Goal: Information Seeking & Learning: Learn about a topic

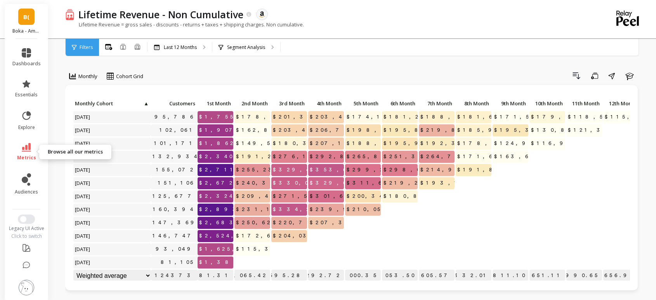
click at [20, 153] on link "metrics" at bounding box center [26, 152] width 28 height 18
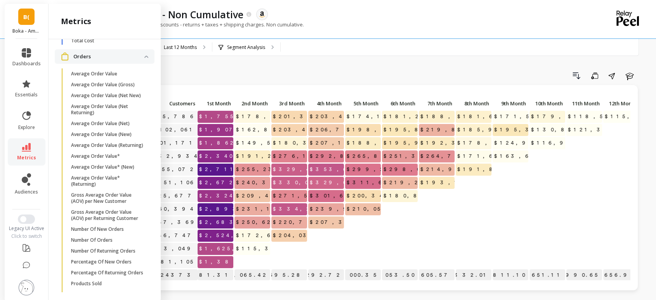
scroll to position [561, 0]
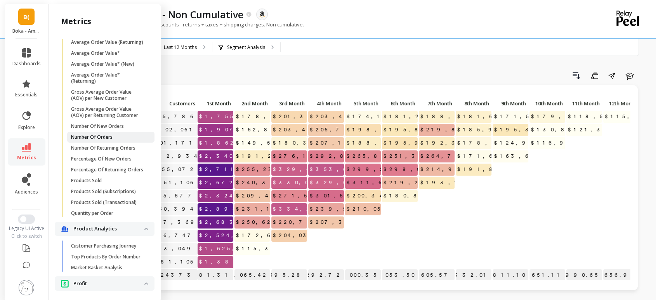
click at [108, 140] on p "Number Of Orders" at bounding box center [92, 137] width 42 height 6
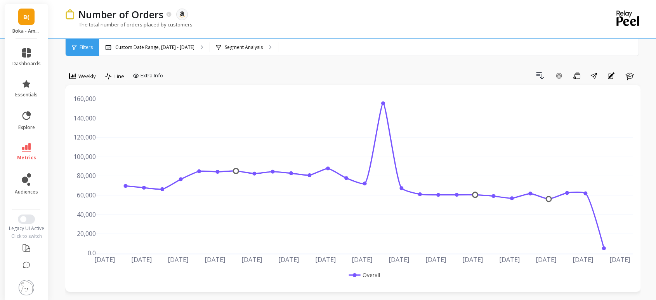
click at [160, 36] on div "Number of Orders The data you are viewing comes from: Amazon Seller Central The…" at bounding box center [321, 19] width 512 height 38
click at [160, 47] on p "Custom Date Range, Apr 1 - Sep 29" at bounding box center [154, 47] width 79 height 6
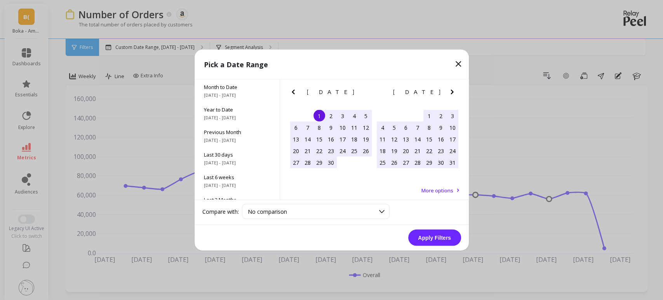
click at [450, 91] on icon "Next Month" at bounding box center [451, 91] width 9 height 9
click at [450, 90] on icon "Next Month" at bounding box center [451, 91] width 9 height 9
click at [438, 113] on div "1" at bounding box center [441, 116] width 12 height 12
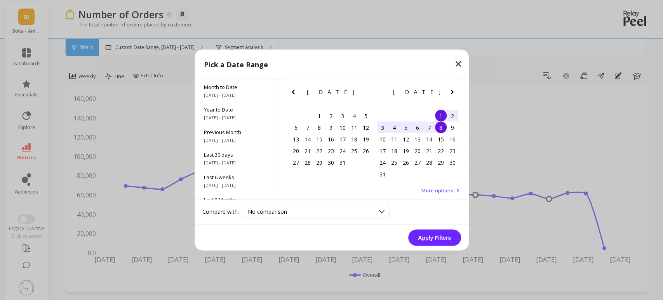
click at [440, 128] on div "8" at bounding box center [441, 128] width 12 height 12
click at [437, 241] on button "Apply Filters" at bounding box center [434, 237] width 53 height 16
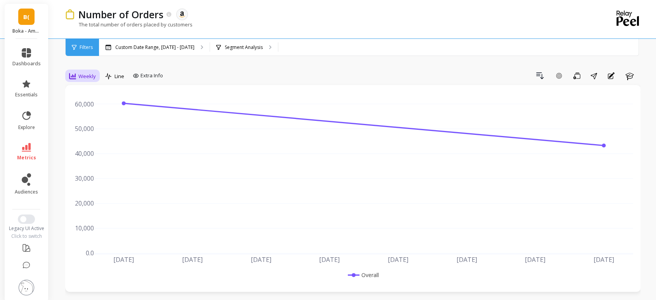
click at [80, 74] on span "Weekly" at bounding box center [86, 76] width 17 height 7
click at [94, 96] on div "All" at bounding box center [94, 93] width 44 height 7
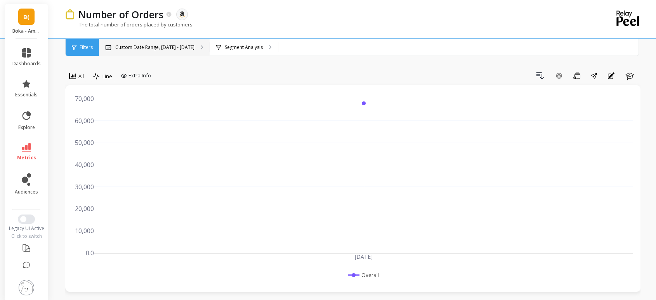
click at [132, 45] on p "Custom Date Range, Aug 1 - Aug 8" at bounding box center [154, 47] width 79 height 6
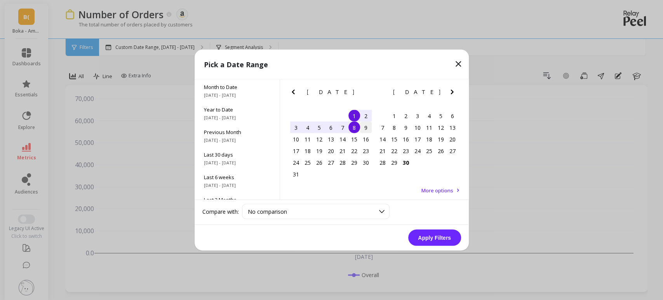
click at [363, 128] on div "9" at bounding box center [366, 128] width 12 height 12
click at [354, 115] on div "1" at bounding box center [354, 116] width 12 height 12
click at [365, 130] on div "9" at bounding box center [366, 128] width 12 height 12
click at [440, 236] on button "Apply Filters" at bounding box center [434, 237] width 53 height 16
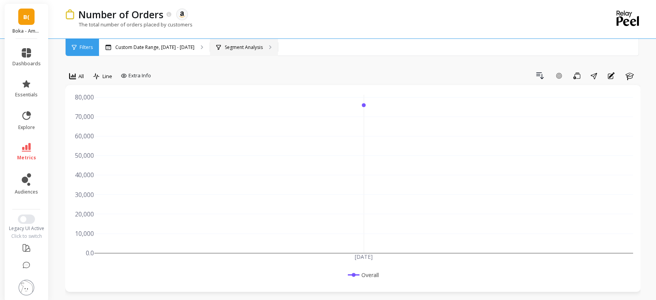
click at [216, 45] on icon at bounding box center [218, 47] width 5 height 5
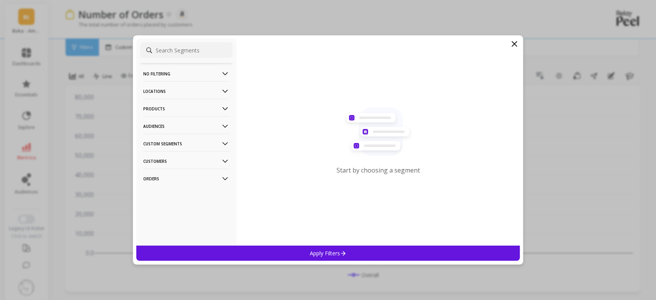
click at [186, 145] on p "Custom Segments" at bounding box center [186, 144] width 86 height 20
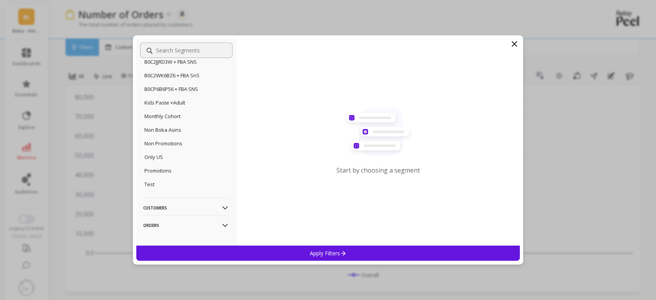
scroll to position [453, 0]
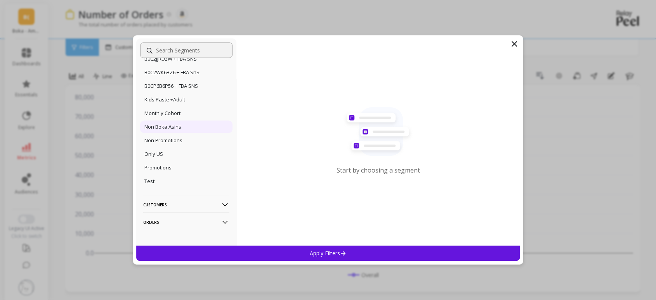
click at [167, 127] on p "Non Boka Asins" at bounding box center [162, 126] width 37 height 7
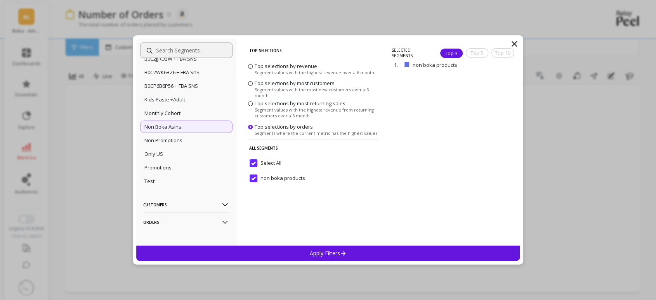
click at [326, 254] on p "Apply Filters" at bounding box center [328, 252] width 37 height 7
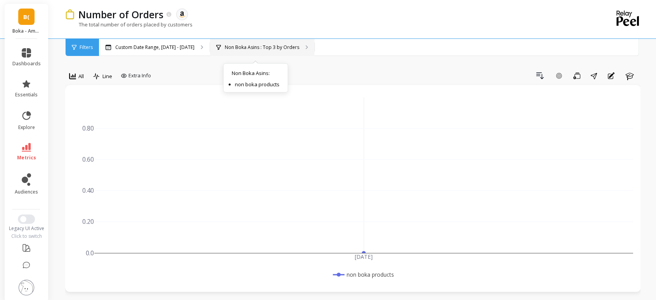
click at [238, 50] on div "Non Boka Asins : Top 3 by Orders Non Boka Asins : non boka products" at bounding box center [262, 47] width 104 height 17
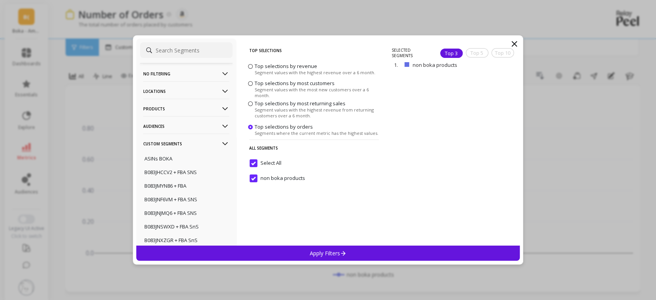
click at [510, 46] on icon at bounding box center [514, 43] width 9 height 9
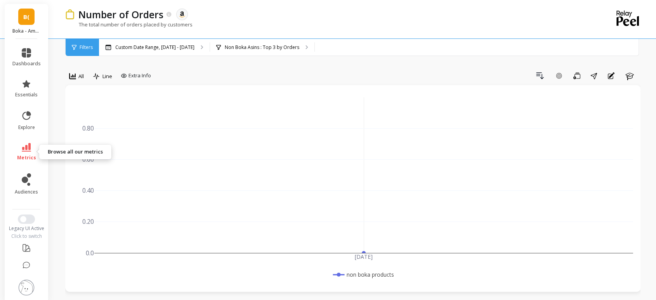
click at [31, 151] on link "metrics" at bounding box center [26, 152] width 28 height 18
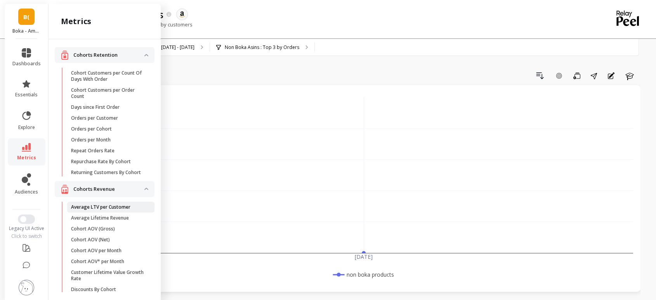
click at [92, 210] on p "Average LTV per Customer" at bounding box center [100, 207] width 59 height 6
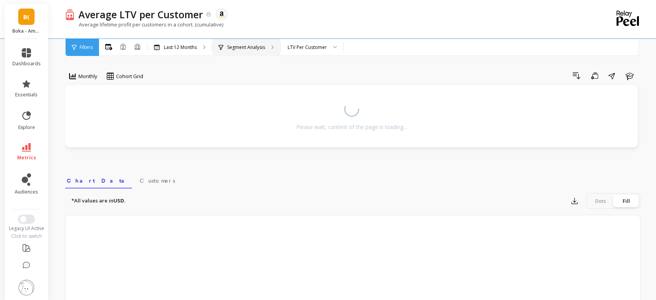
click at [266, 47] on div "Segment Analysis" at bounding box center [246, 47] width 68 height 17
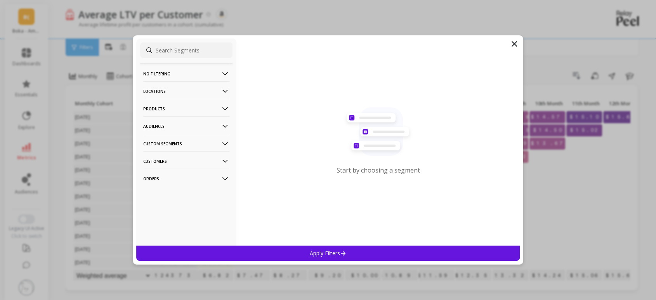
click at [166, 140] on p "Custom Segments" at bounding box center [186, 144] width 86 height 20
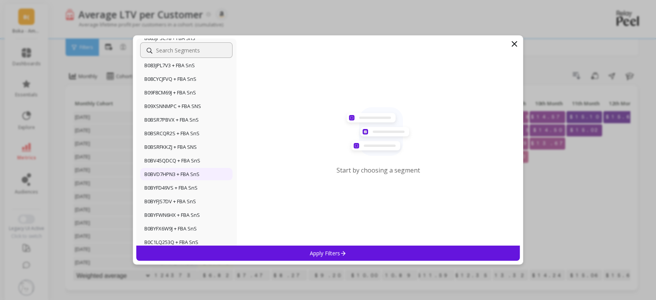
scroll to position [453, 0]
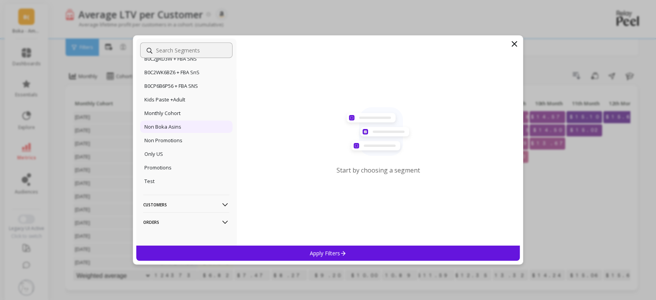
click at [177, 127] on p "Non Boka Asins" at bounding box center [162, 126] width 37 height 7
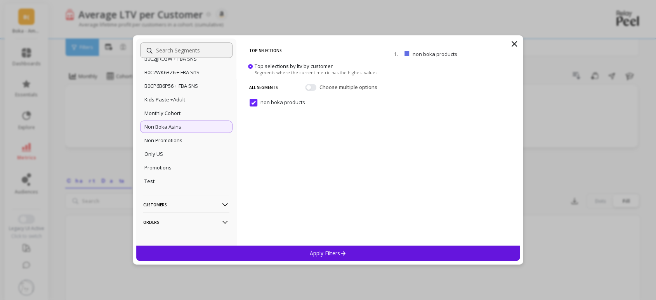
click at [322, 254] on p "Apply Filters" at bounding box center [328, 252] width 37 height 7
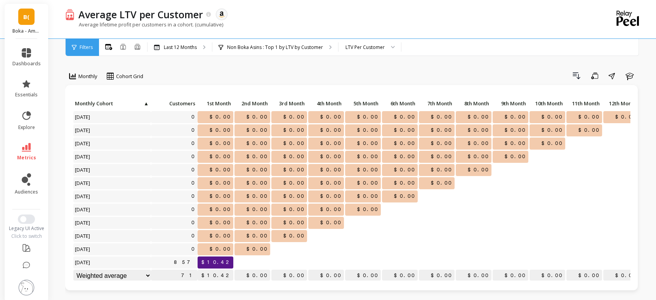
scroll to position [7, 0]
click at [276, 46] on p "Non Boka Asins : Top 1 by LTV by Customer" at bounding box center [275, 47] width 96 height 6
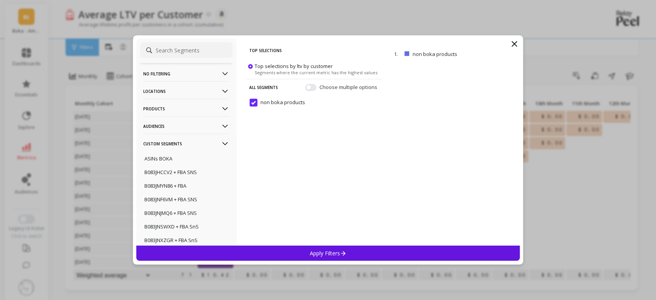
click at [517, 45] on icon at bounding box center [514, 43] width 9 height 9
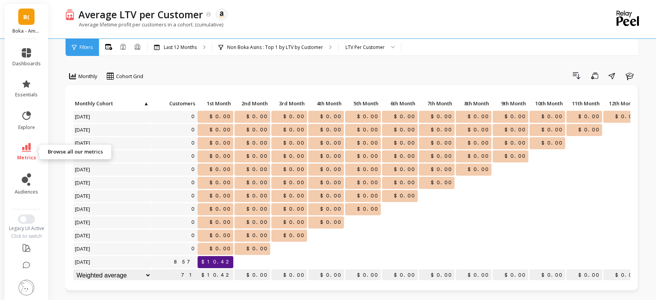
click at [28, 151] on link "metrics" at bounding box center [26, 152] width 28 height 18
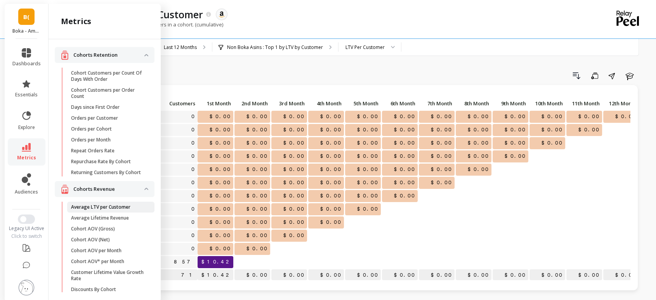
click at [116, 210] on p "Average LTV per Customer" at bounding box center [100, 207] width 59 height 6
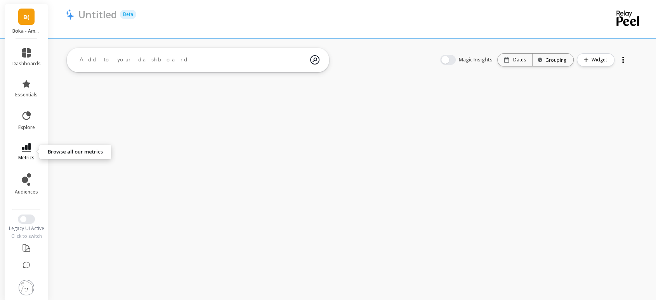
click at [29, 146] on icon at bounding box center [26, 147] width 9 height 9
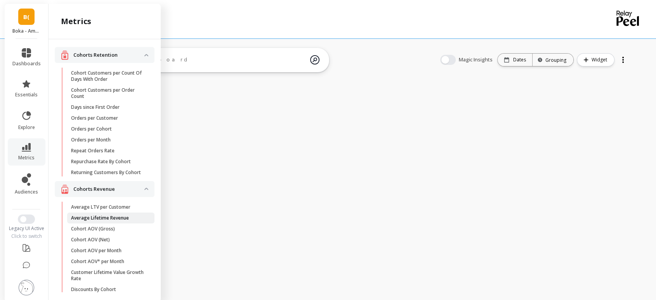
click at [107, 220] on p "Average Lifetime Revenue" at bounding box center [100, 218] width 58 height 6
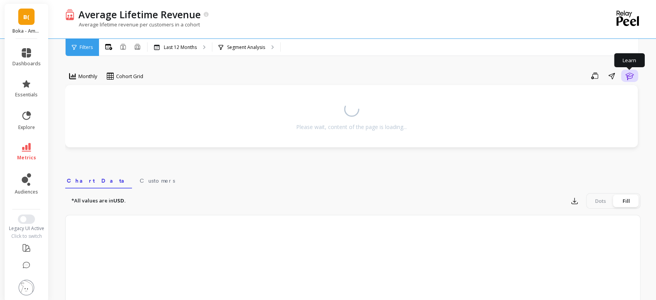
click at [630, 80] on icon "button" at bounding box center [629, 75] width 9 height 9
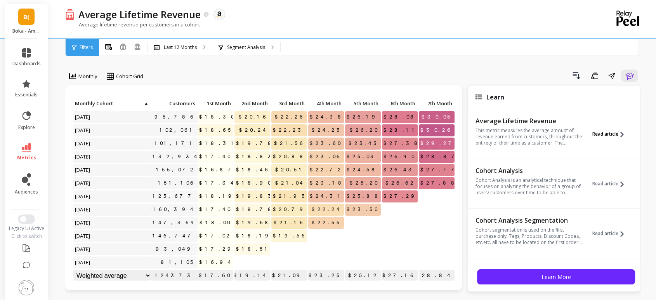
click at [598, 136] on span "Read article" at bounding box center [605, 134] width 26 height 6
click at [553, 139] on p "This metric measures the average amount of revenue earned from customers, throu…" at bounding box center [528, 136] width 107 height 19
click at [614, 132] on span "Read article" at bounding box center [605, 134] width 26 height 6
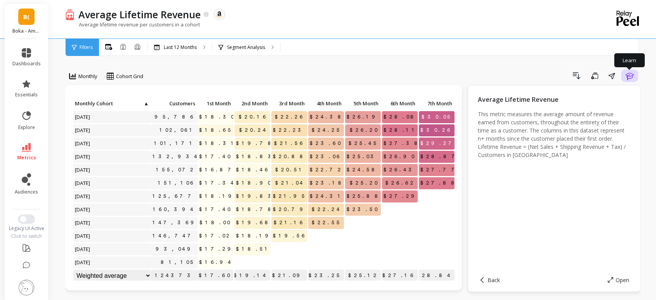
click at [627, 76] on icon "button" at bounding box center [629, 75] width 9 height 9
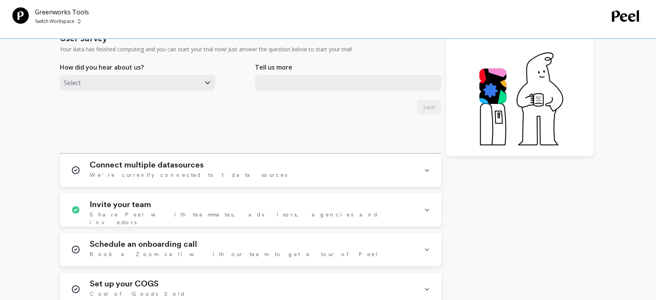
scroll to position [163, 0]
click at [194, 176] on span "We're currently connected to 1 data sources" at bounding box center [189, 175] width 198 height 8
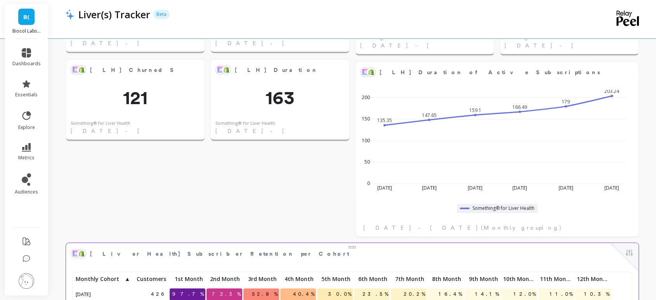
scroll to position [561, 0]
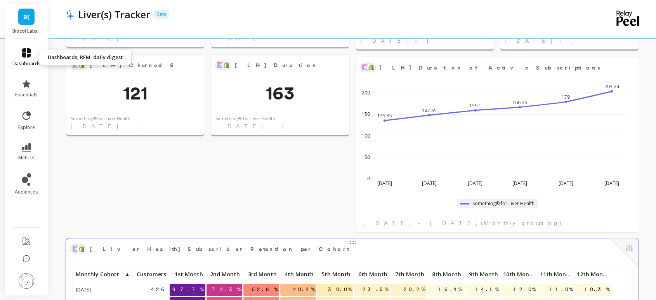
click at [25, 65] on span "dashboards" at bounding box center [26, 64] width 28 height 6
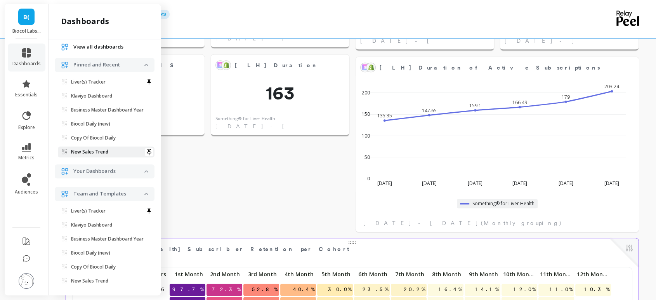
scroll to position [0, 0]
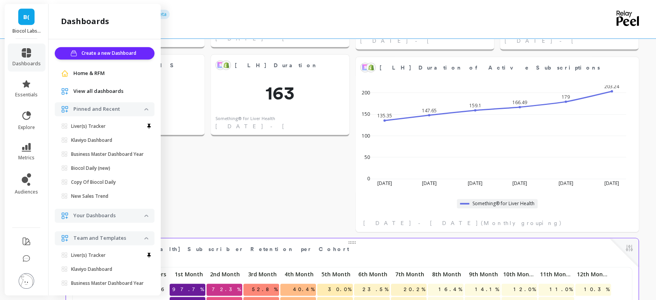
click at [98, 88] on span "View all dashboards" at bounding box center [98, 91] width 50 height 8
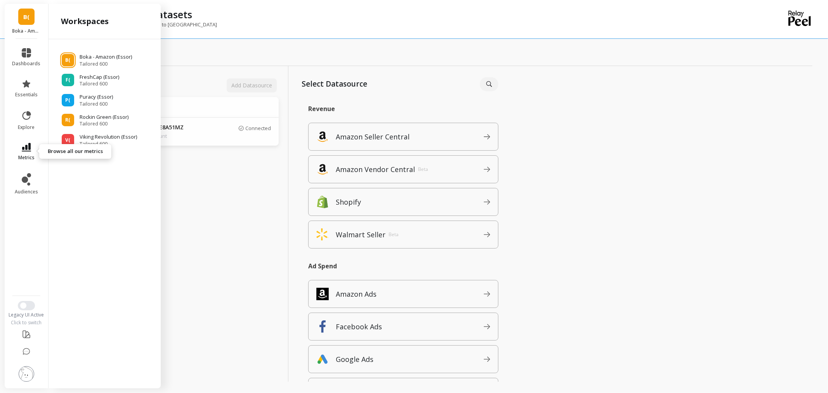
click at [25, 147] on icon at bounding box center [26, 147] width 9 height 9
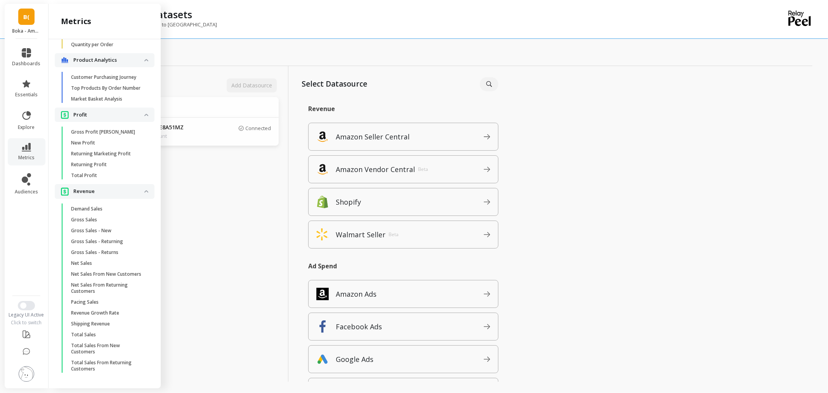
scroll to position [766, 0]
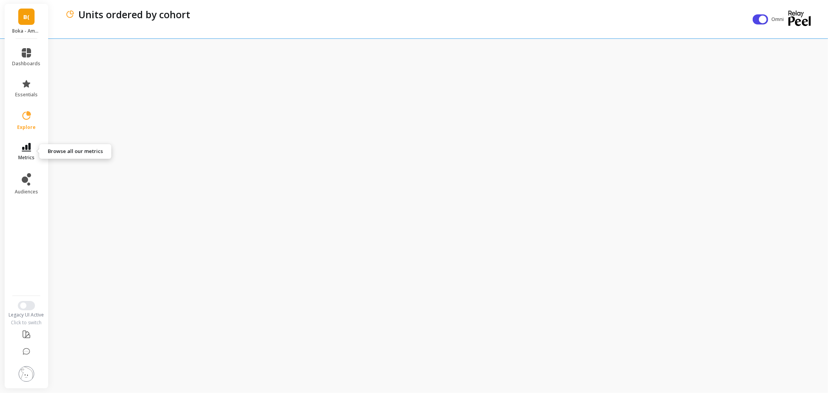
click at [24, 148] on icon at bounding box center [26, 147] width 9 height 9
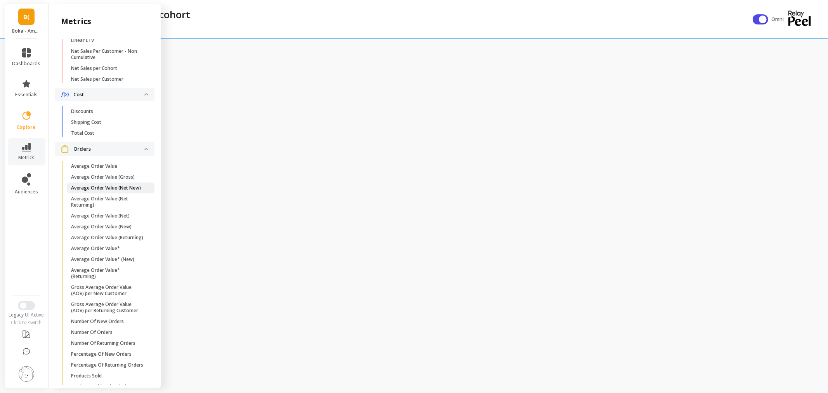
scroll to position [507, 0]
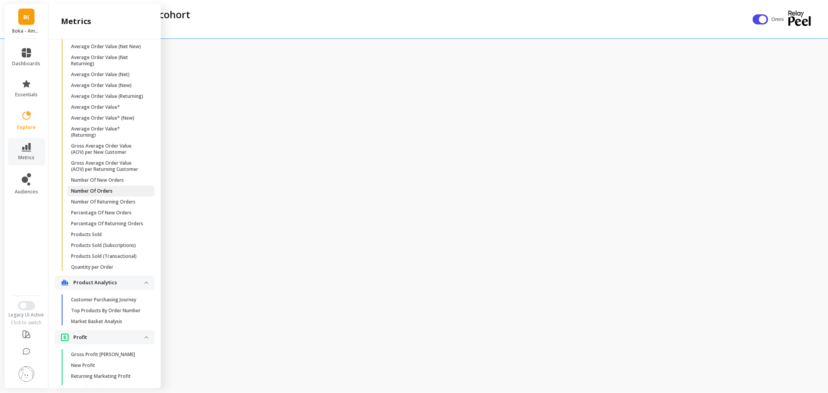
click at [126, 194] on span "Number Of Orders" at bounding box center [108, 191] width 74 height 6
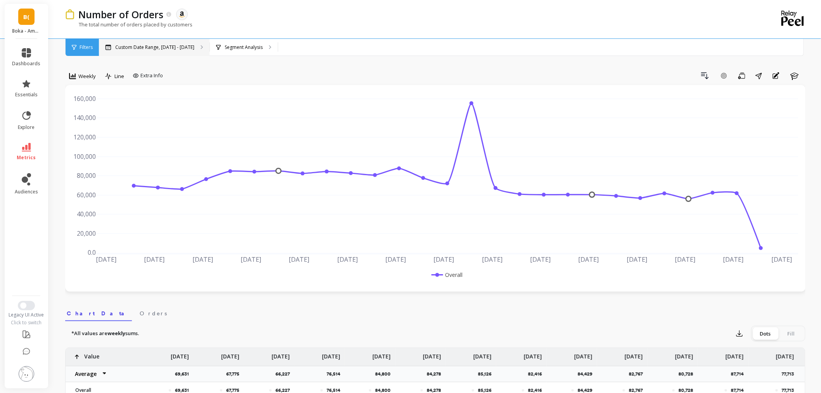
click at [191, 49] on div "Custom Date Range, Apr 1 - Sep 29" at bounding box center [154, 47] width 111 height 17
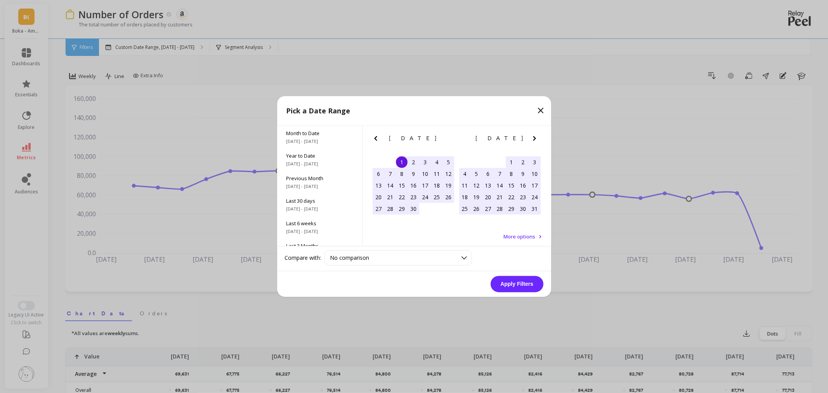
click at [537, 137] on icon "Next Month" at bounding box center [534, 138] width 9 height 9
click at [300, 175] on span "Previous Month" at bounding box center [319, 178] width 66 height 7
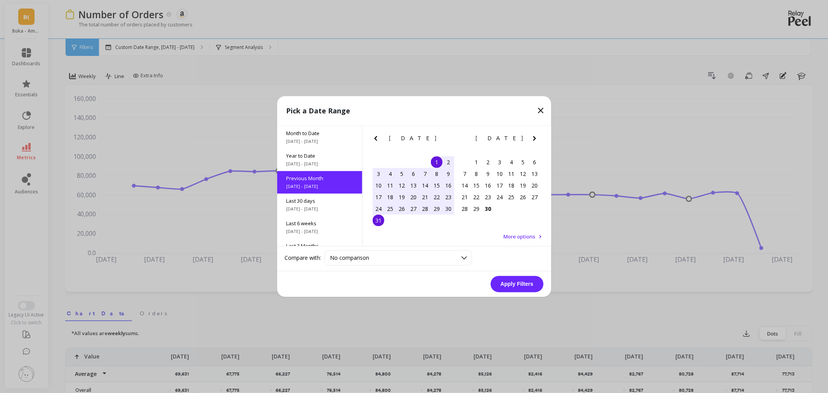
click at [437, 161] on div "1" at bounding box center [437, 162] width 12 height 12
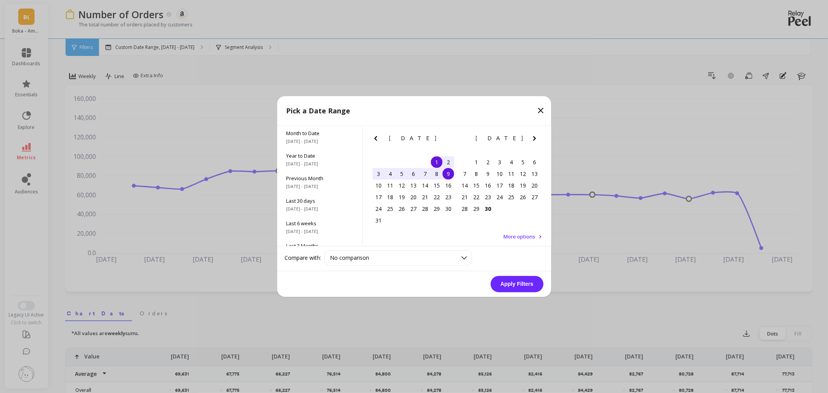
click at [447, 170] on div "9" at bounding box center [449, 174] width 12 height 12
click at [506, 286] on button "Apply Filters" at bounding box center [517, 284] width 53 height 16
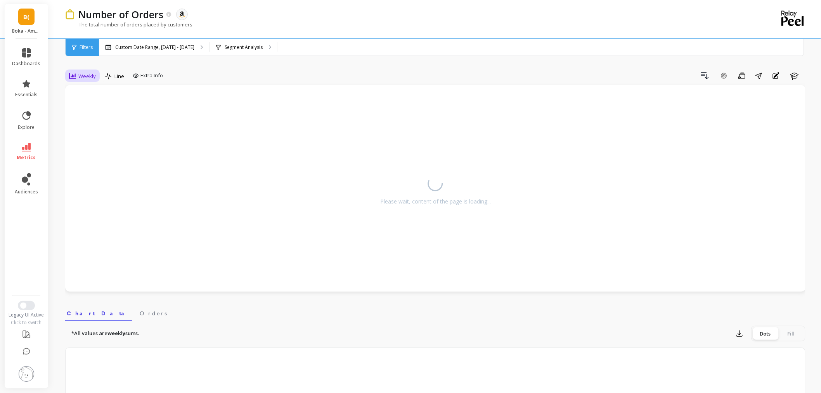
click at [80, 76] on span "Weekly" at bounding box center [86, 76] width 17 height 7
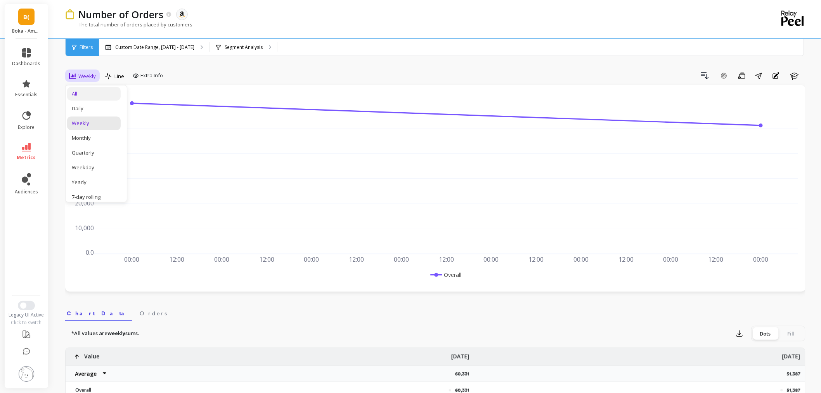
click at [90, 89] on div "All" at bounding box center [94, 94] width 54 height 14
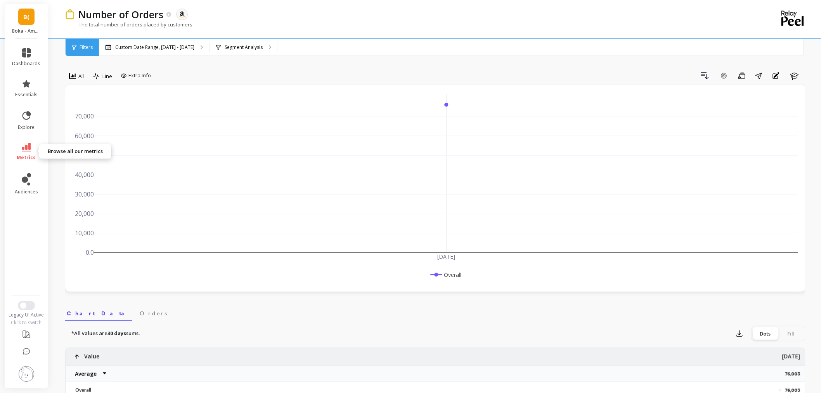
click at [22, 149] on icon at bounding box center [26, 147] width 9 height 9
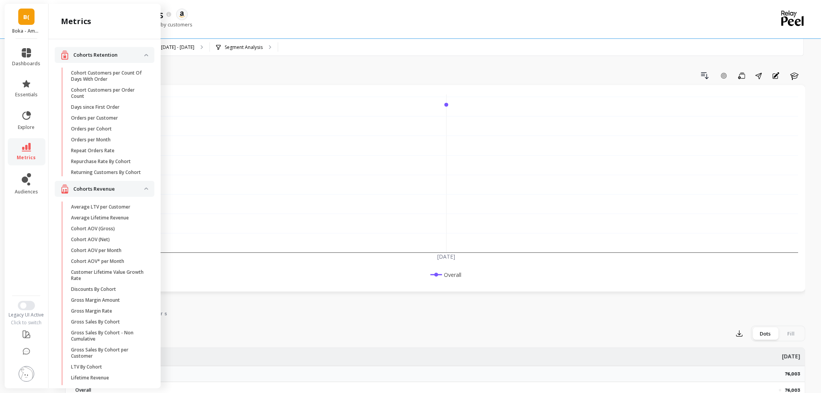
scroll to position [507, 0]
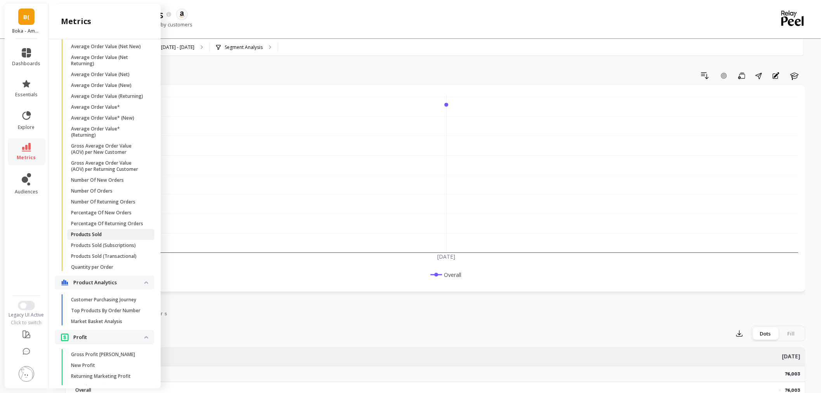
click at [74, 238] on p "Products Sold" at bounding box center [86, 234] width 31 height 6
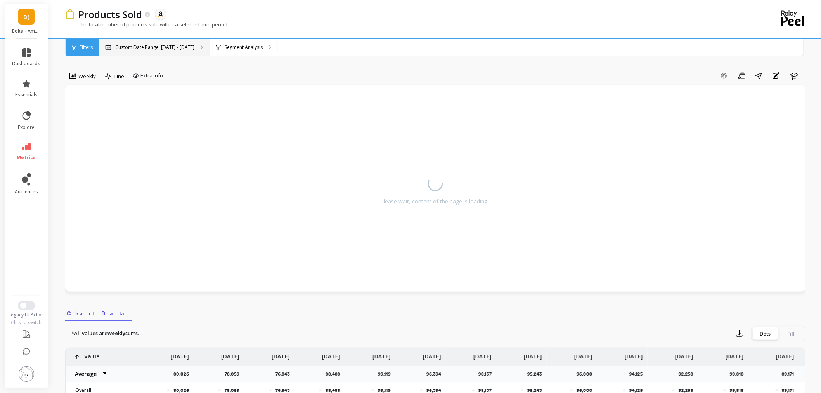
click at [187, 51] on div "Custom Date Range, Apr 1 - Sep 29" at bounding box center [154, 47] width 111 height 17
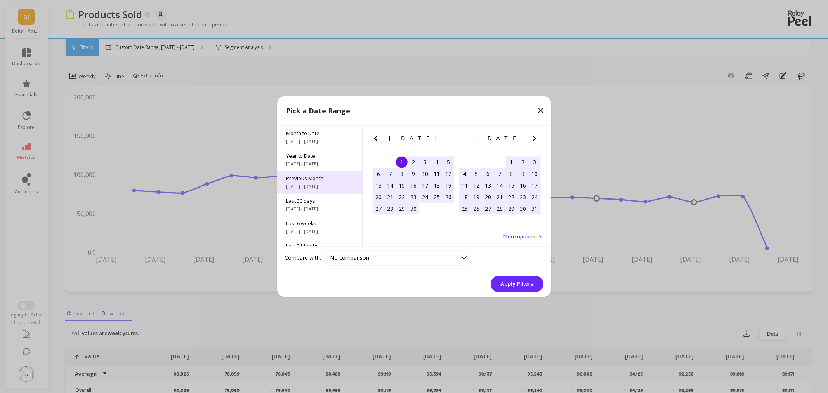
click at [311, 181] on span "Previous Month" at bounding box center [319, 178] width 66 height 7
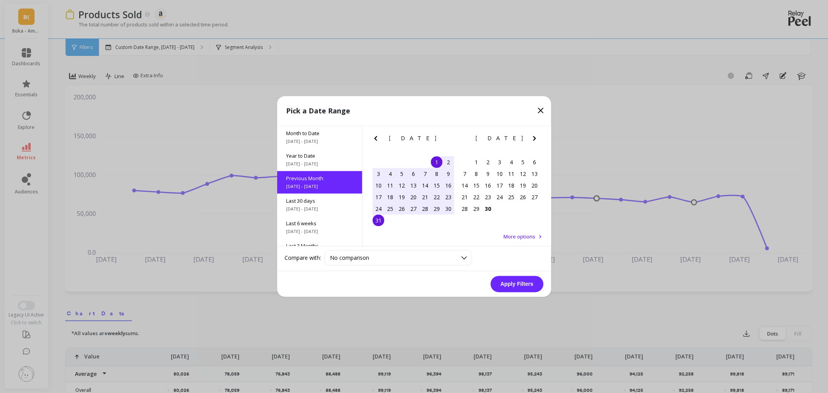
click at [436, 162] on div "1" at bounding box center [437, 162] width 12 height 12
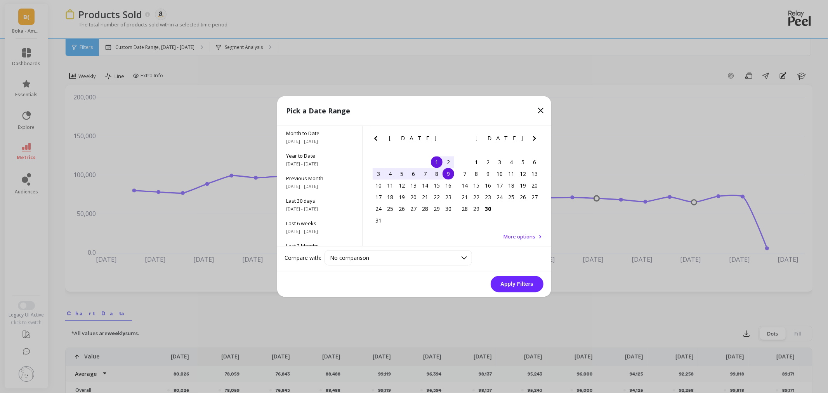
click at [451, 176] on div "9" at bounding box center [449, 174] width 12 height 12
click at [526, 285] on button "Apply Filters" at bounding box center [517, 284] width 53 height 16
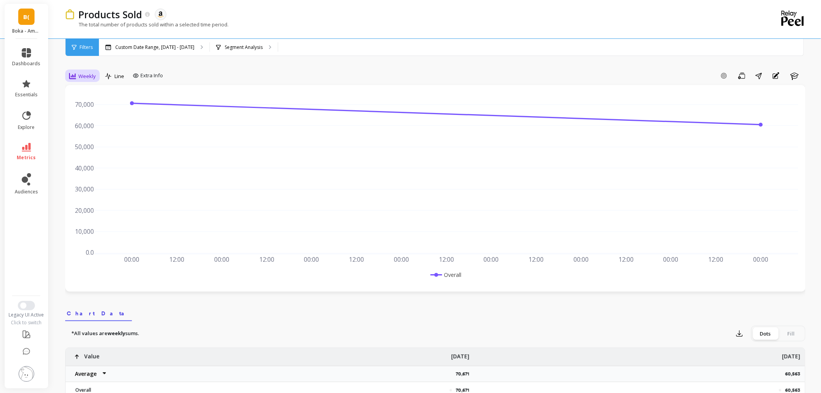
click at [89, 78] on span "Weekly" at bounding box center [86, 76] width 17 height 7
click at [86, 99] on div "All" at bounding box center [94, 94] width 54 height 14
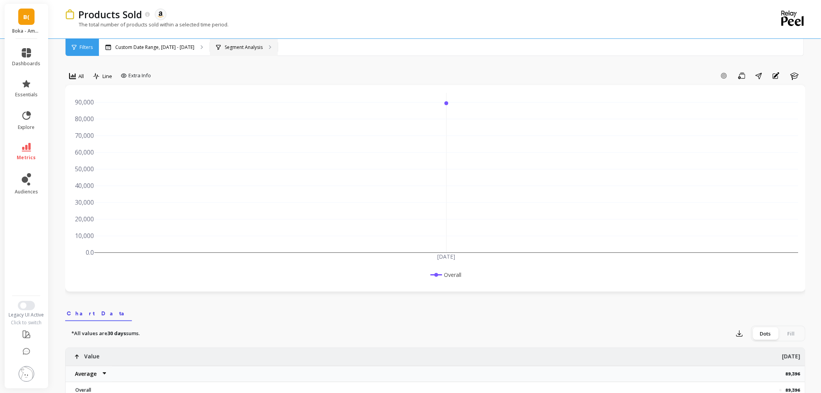
click at [225, 48] on p "Segment Analysis" at bounding box center [244, 47] width 38 height 6
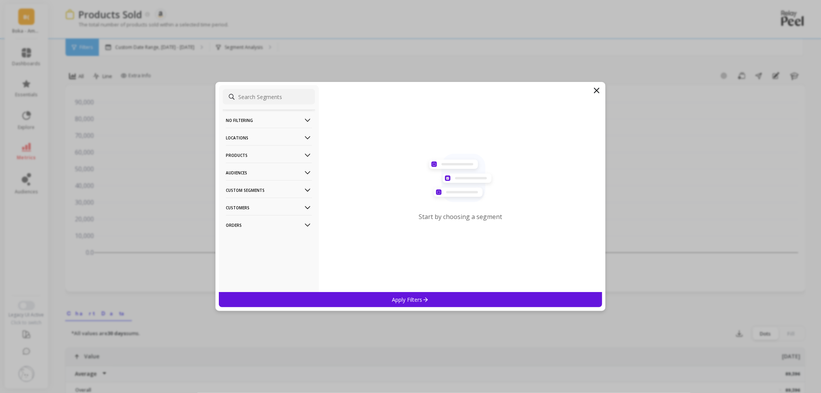
click at [227, 222] on p "Orders" at bounding box center [269, 225] width 86 height 20
click at [253, 232] on p "Line Item Types" at bounding box center [245, 231] width 36 height 7
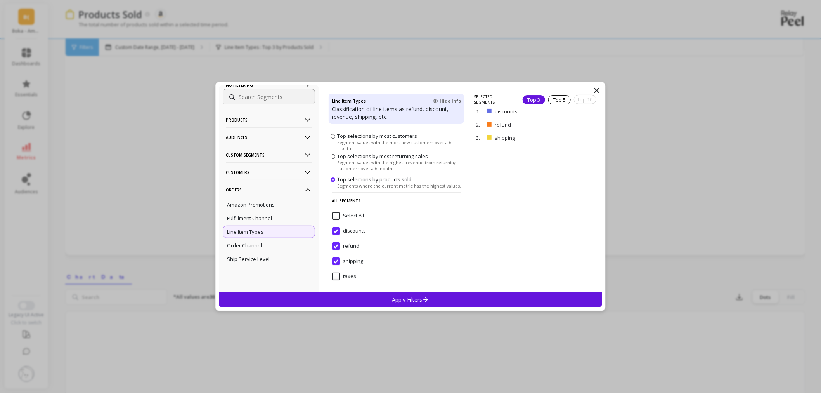
scroll to position [43, 0]
click at [255, 249] on div "Order Channel" at bounding box center [269, 245] width 92 height 12
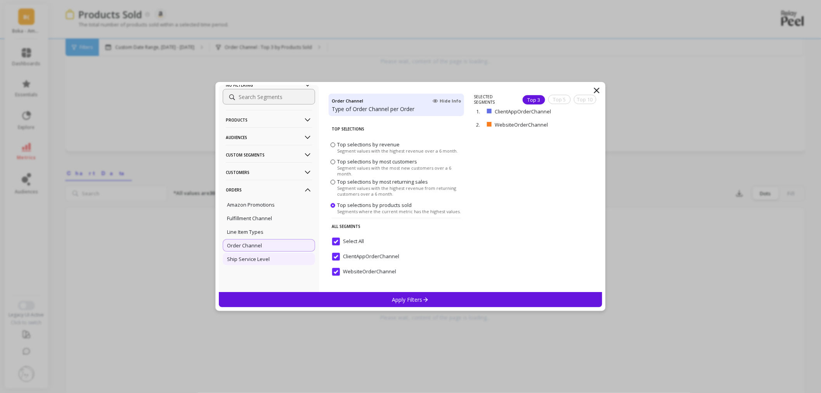
scroll to position [215, 0]
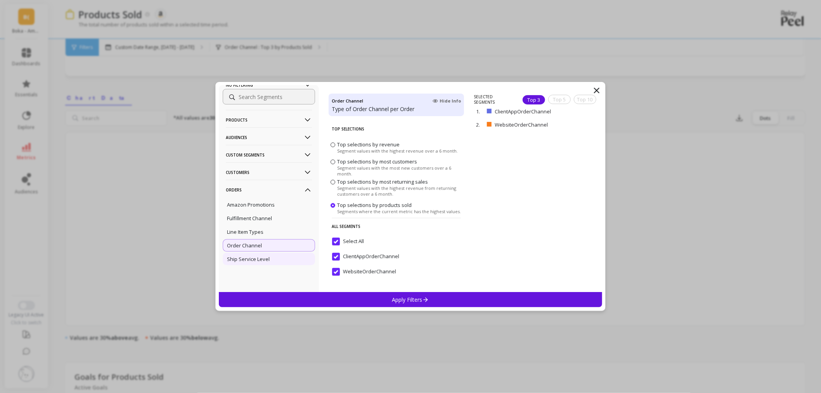
click at [248, 257] on p "Ship Service Level" at bounding box center [248, 258] width 43 height 7
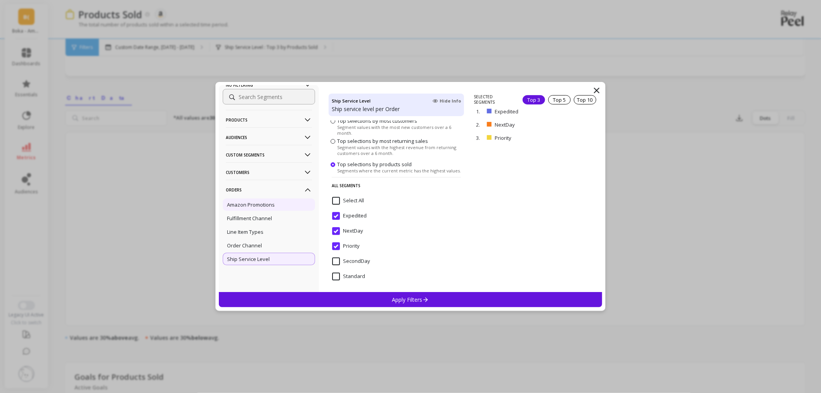
click at [258, 205] on p "Amazon Promotions" at bounding box center [251, 204] width 48 height 7
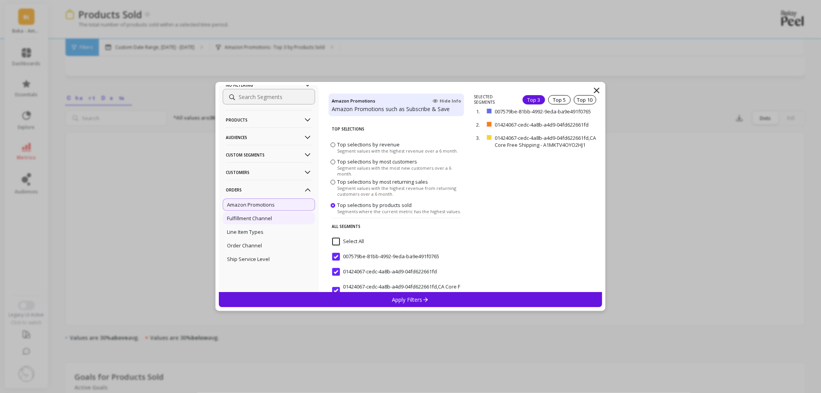
click at [274, 214] on div "Fulfillment Channel" at bounding box center [269, 218] width 92 height 12
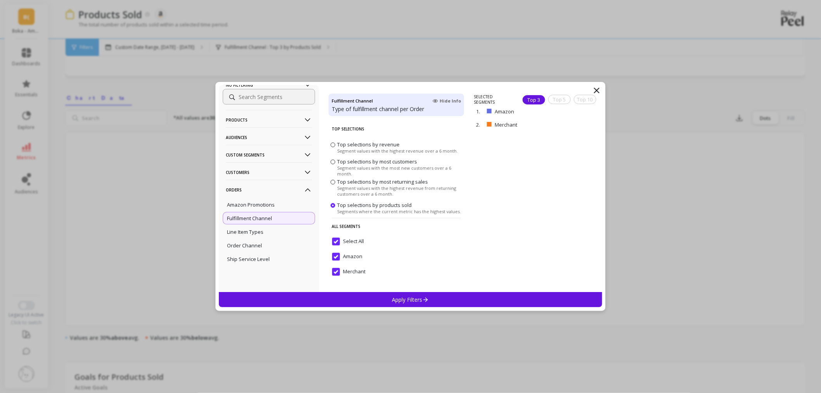
click at [598, 92] on icon at bounding box center [597, 90] width 5 height 5
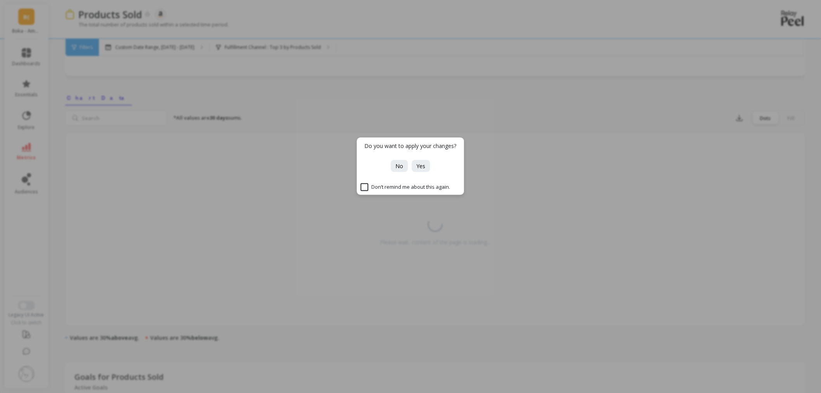
click at [616, 139] on div "Do you want to apply your changes? No Yes Don’t remind me about this again." at bounding box center [410, 196] width 821 height 393
